Goal: Task Accomplishment & Management: Use online tool/utility

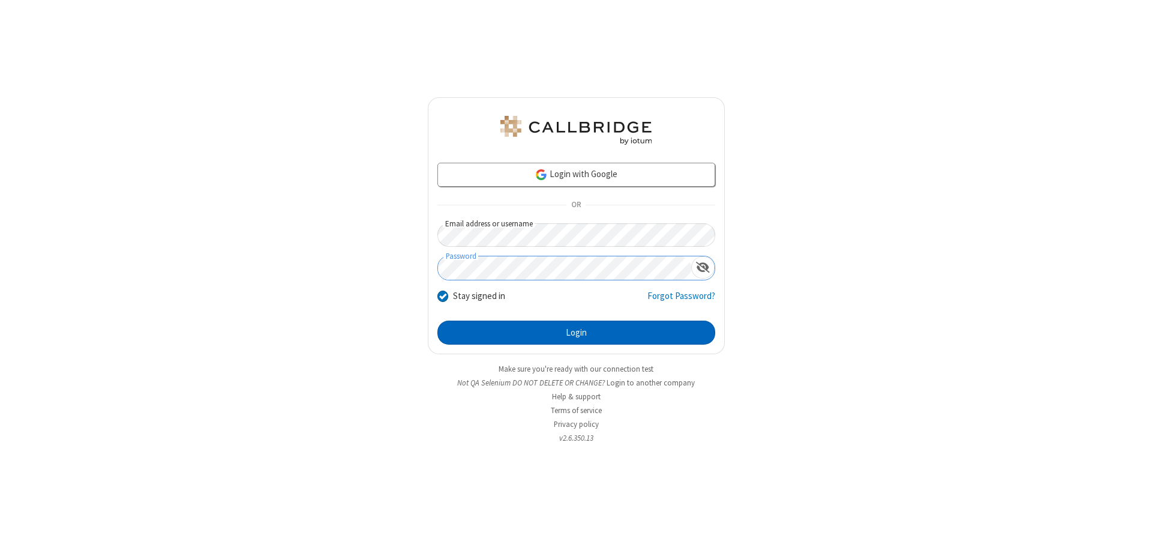
click at [576, 333] on button "Login" at bounding box center [577, 333] width 278 height 24
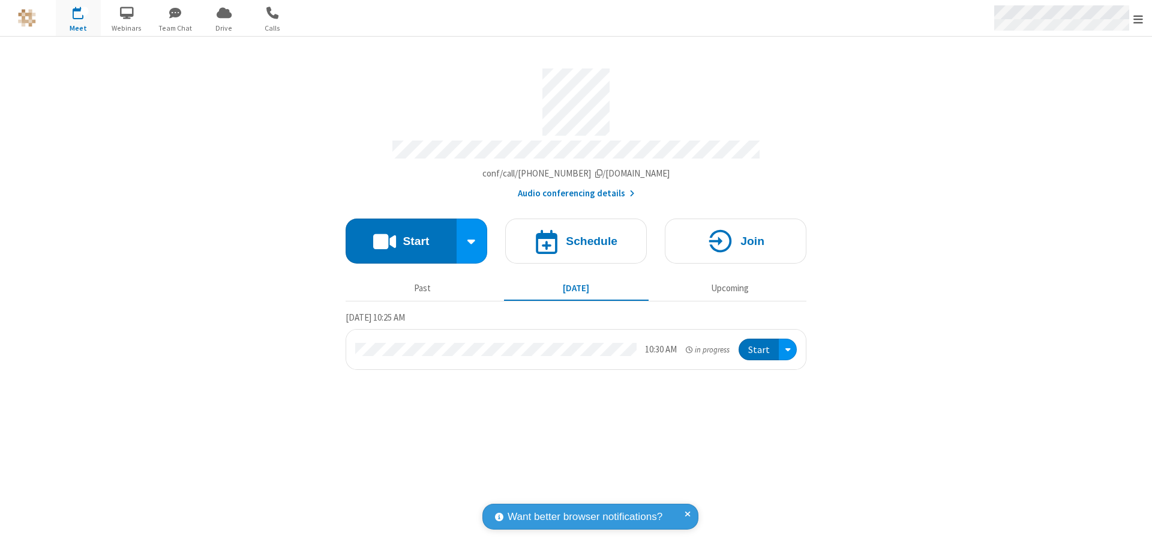
click at [1139, 19] on span "Open menu" at bounding box center [1139, 19] width 10 height 12
click at [224, 28] on span "Drive" at bounding box center [224, 28] width 45 height 11
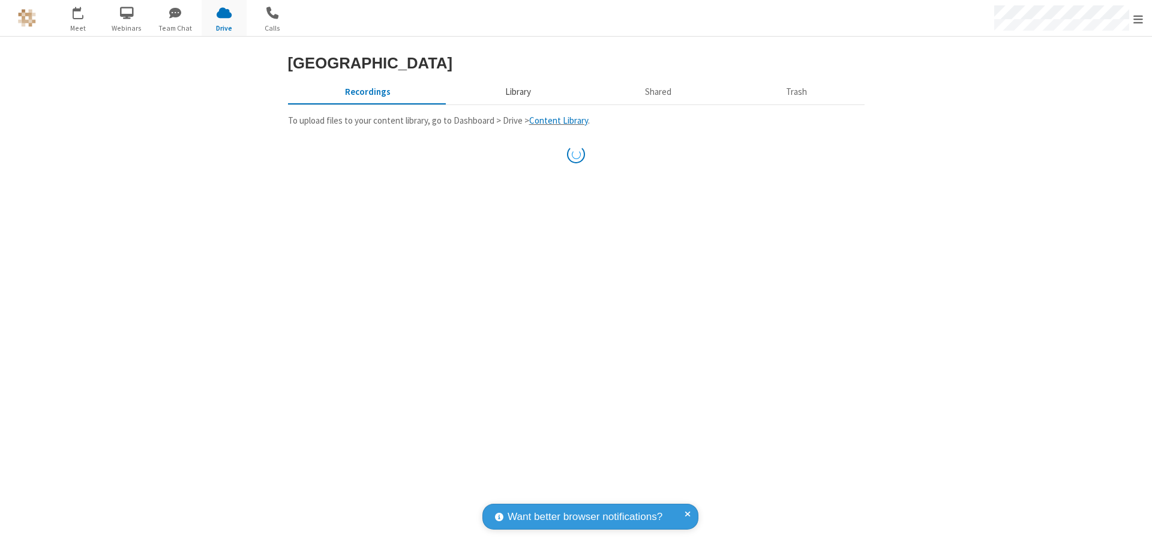
click at [516, 103] on button "Library" at bounding box center [518, 91] width 140 height 23
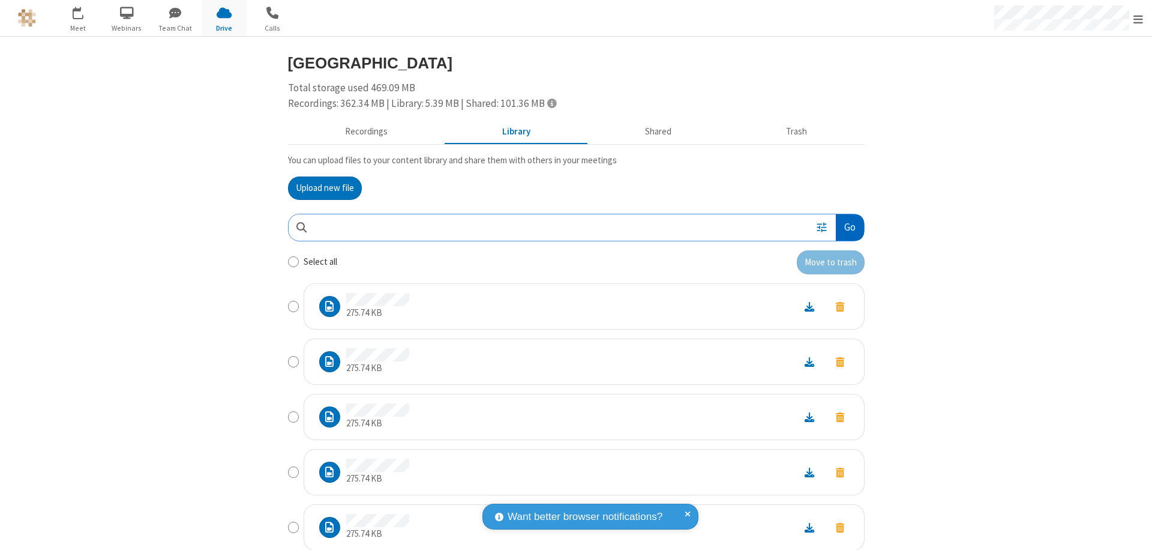
click at [845, 227] on button "Go" at bounding box center [850, 227] width 28 height 27
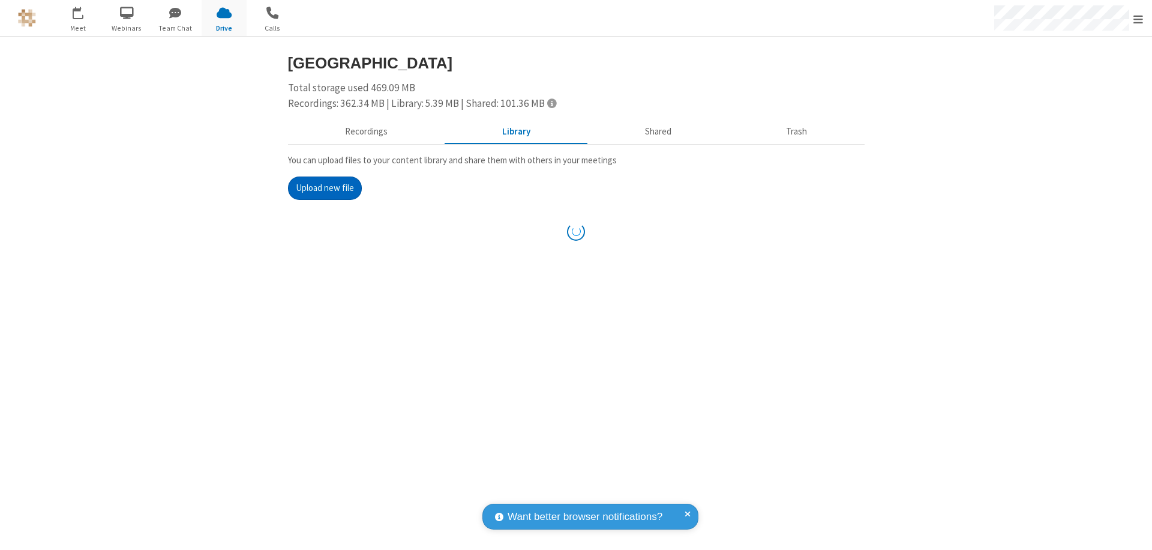
click at [325, 188] on button "Upload new file" at bounding box center [325, 188] width 74 height 24
